Goal: Task Accomplishment & Management: Manage account settings

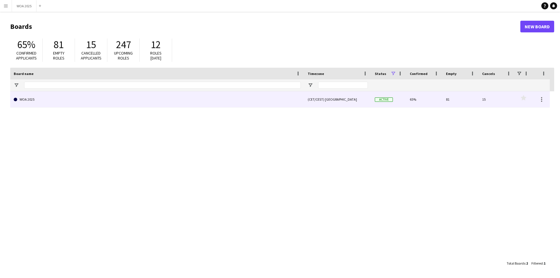
click at [104, 93] on link "WOA 2025" at bounding box center [157, 99] width 287 height 16
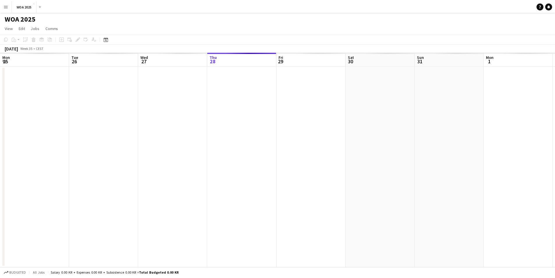
scroll to position [0, 139]
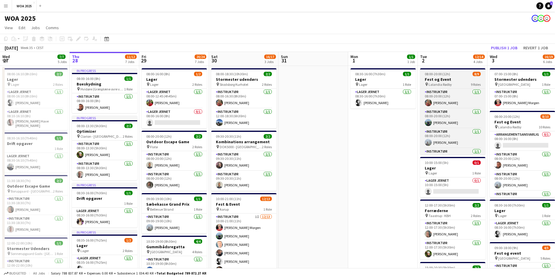
click at [452, 79] on h3 "Fest og Event" at bounding box center [452, 79] width 65 height 5
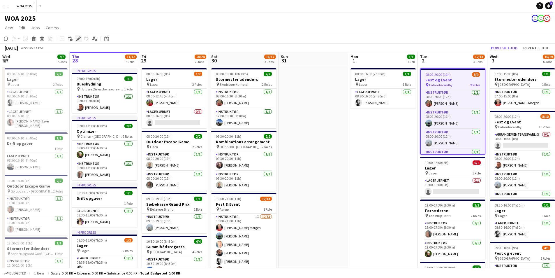
click at [77, 38] on icon "Edit" at bounding box center [78, 38] width 5 height 5
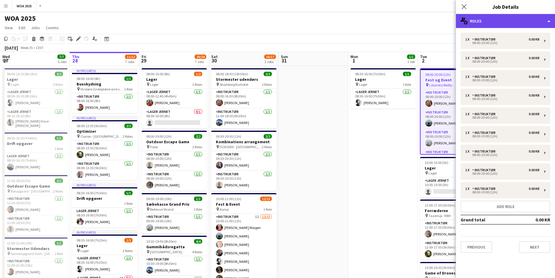
click at [536, 21] on div "multiple-users-add Roles" at bounding box center [505, 21] width 99 height 14
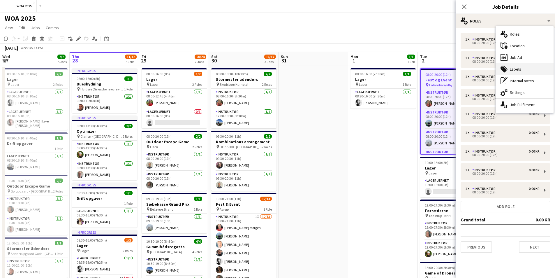
click at [517, 70] on div "tags-double Labels" at bounding box center [525, 69] width 58 height 12
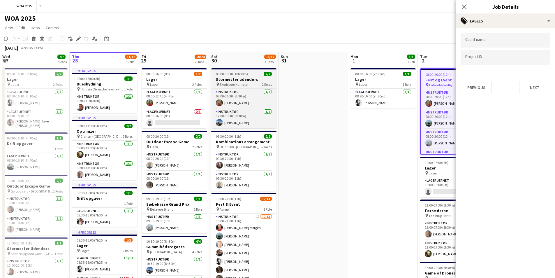
click at [232, 82] on h3 "Stormester udendørs" at bounding box center [243, 79] width 65 height 5
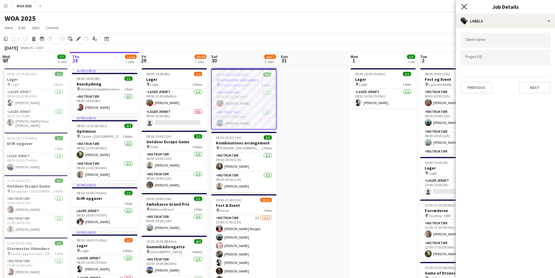
click at [465, 7] on icon at bounding box center [464, 7] width 6 height 6
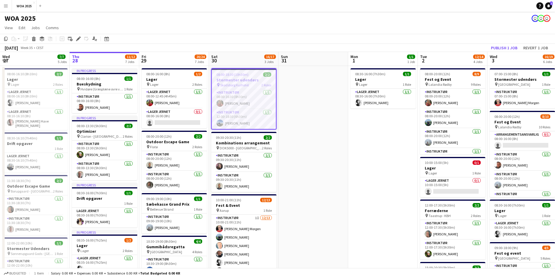
click at [248, 74] on div "08:00-18:30 (10h30m) 2/2" at bounding box center [244, 74] width 64 height 4
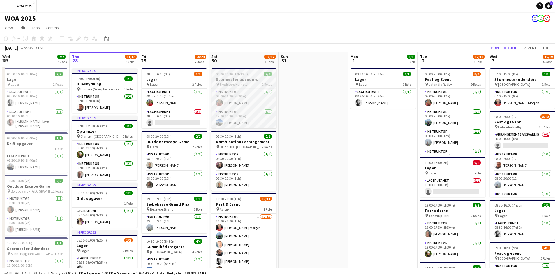
click at [248, 75] on div "08:00-18:30 (10h30m) 2/2" at bounding box center [243, 74] width 65 height 4
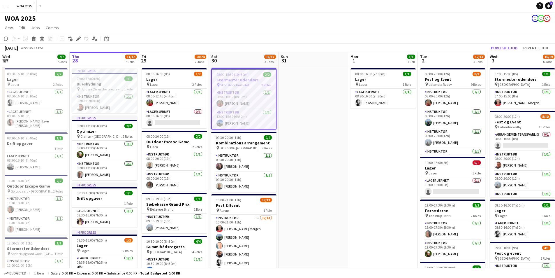
drag, startPoint x: 78, startPoint y: 40, endPoint x: 290, endPoint y: 58, distance: 213.2
click at [78, 41] on icon "Edit" at bounding box center [78, 38] width 5 height 5
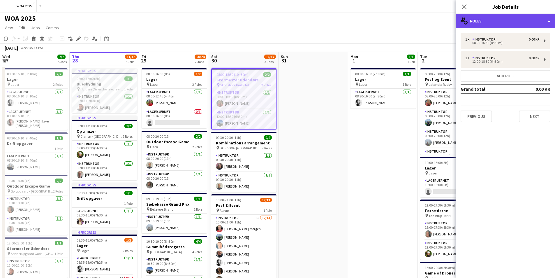
click at [509, 22] on div "multiple-users-add Roles" at bounding box center [505, 21] width 99 height 14
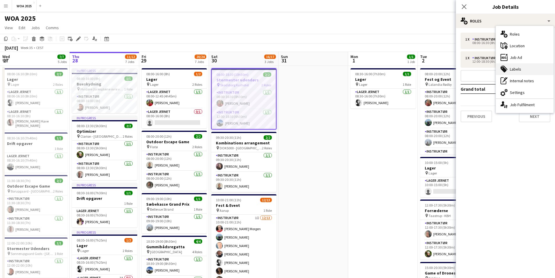
click at [525, 71] on div "tags-double Labels" at bounding box center [525, 69] width 58 height 12
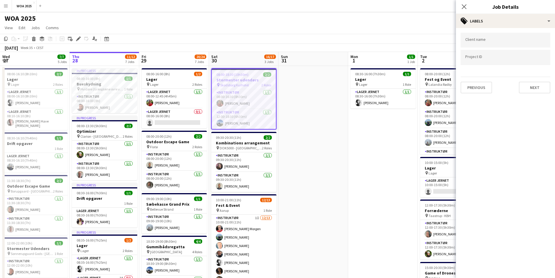
drag, startPoint x: 464, startPoint y: 5, endPoint x: 460, endPoint y: 10, distance: 6.7
click at [464, 5] on icon "Close pop-in" at bounding box center [464, 6] width 5 height 5
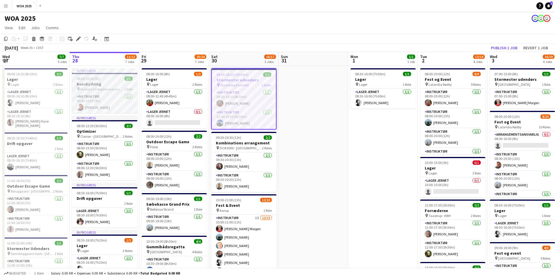
click at [109, 74] on app-job-card "In progress 08:00-16:00 (8h) 1/1 Bueskydning pin Hvidøre (Græsplæne ovre ved Sø…" at bounding box center [104, 90] width 65 height 45
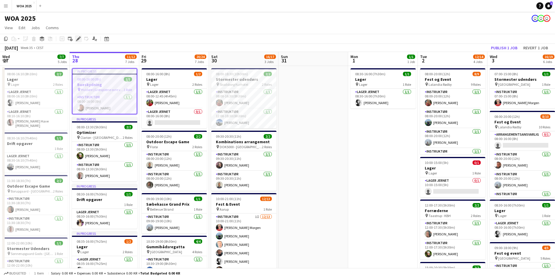
click at [77, 41] on icon "Edit" at bounding box center [78, 38] width 5 height 5
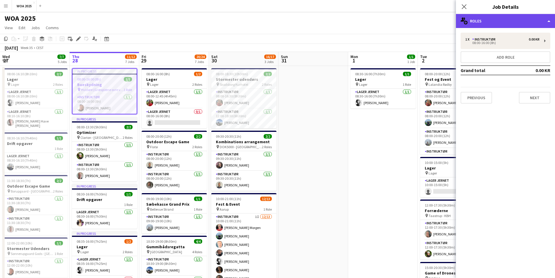
click at [488, 18] on div "multiple-users-add Roles" at bounding box center [505, 21] width 99 height 14
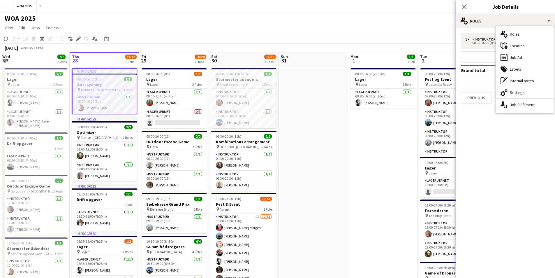
click at [515, 67] on div "tags-double Labels" at bounding box center [525, 69] width 58 height 12
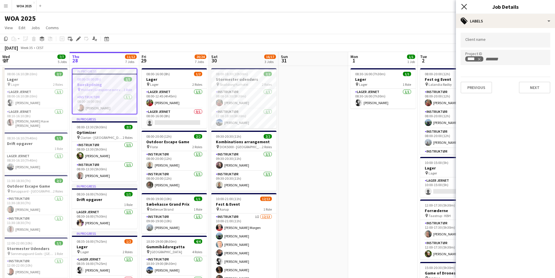
click at [461, 7] on icon "Close pop-in" at bounding box center [464, 7] width 6 height 6
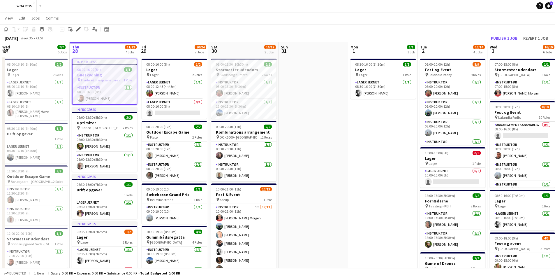
scroll to position [0, 0]
